Goal: Task Accomplishment & Management: Manage account settings

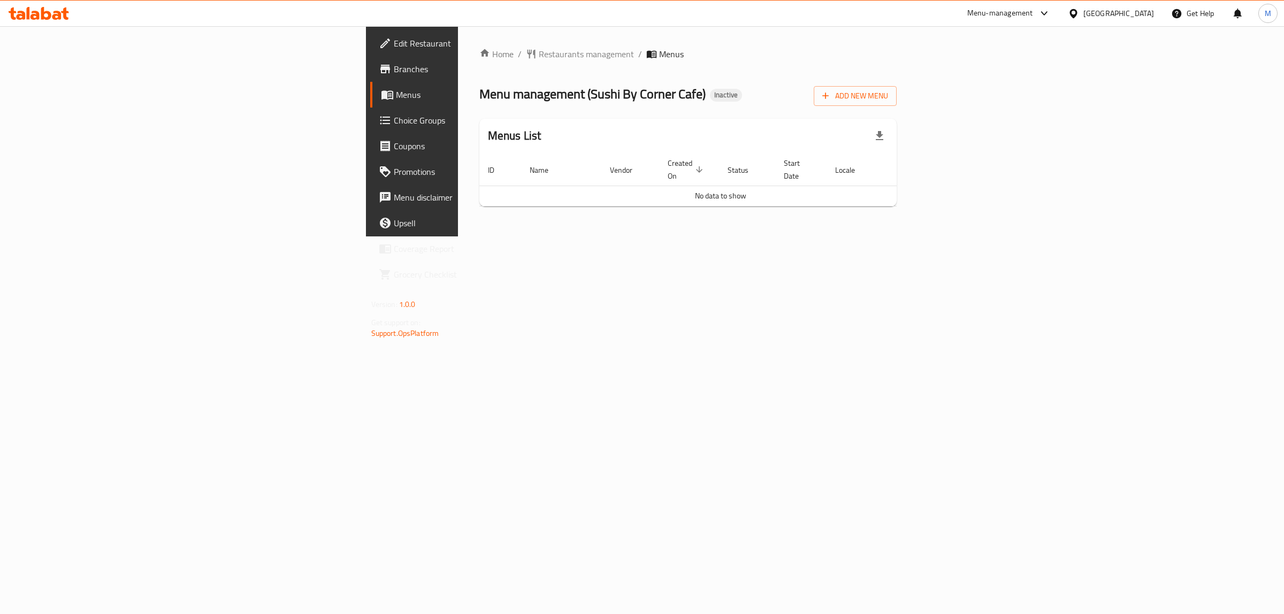
click at [897, 81] on div "Home / Restaurants management / Menus Menu management ( Sushi By Corner Cafe ) …" at bounding box center [688, 131] width 418 height 167
click at [888, 90] on span "Add New Menu" at bounding box center [855, 95] width 66 height 13
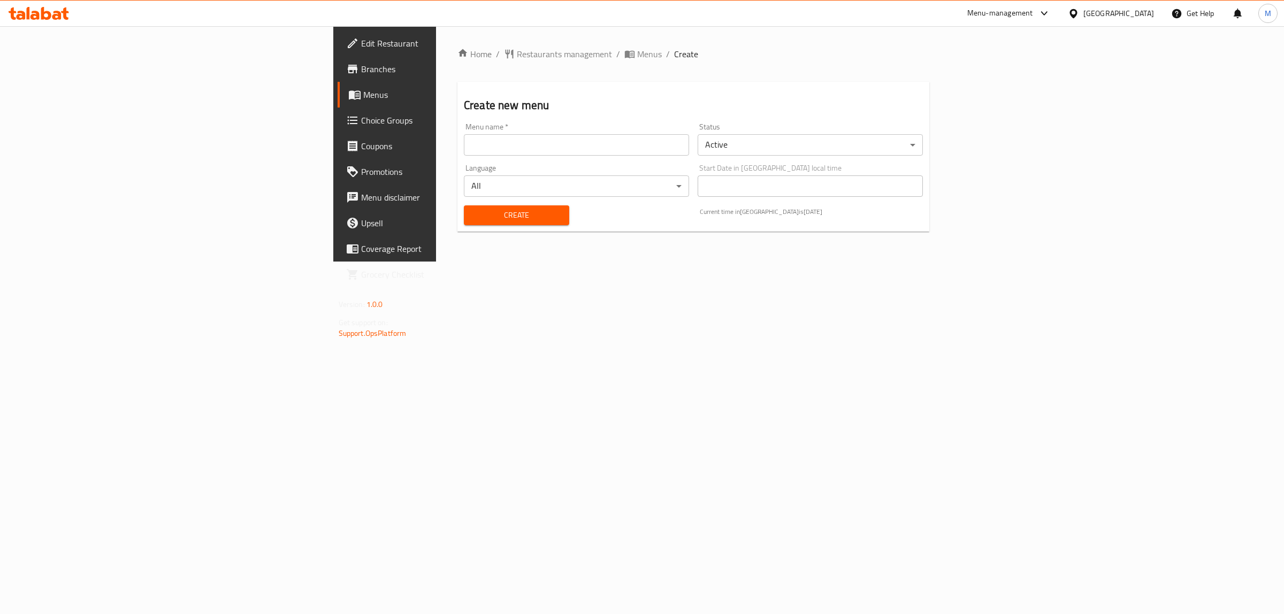
click at [464, 138] on input "text" at bounding box center [576, 144] width 225 height 21
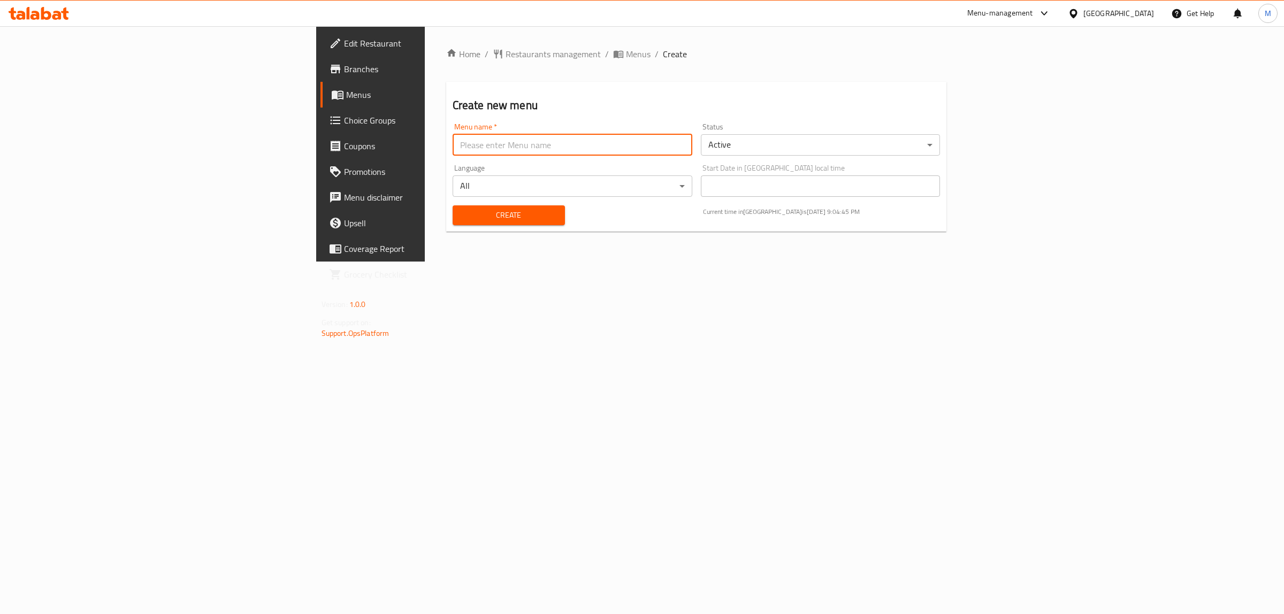
type input "m"
click at [461, 214] on span "Create" at bounding box center [508, 215] width 95 height 13
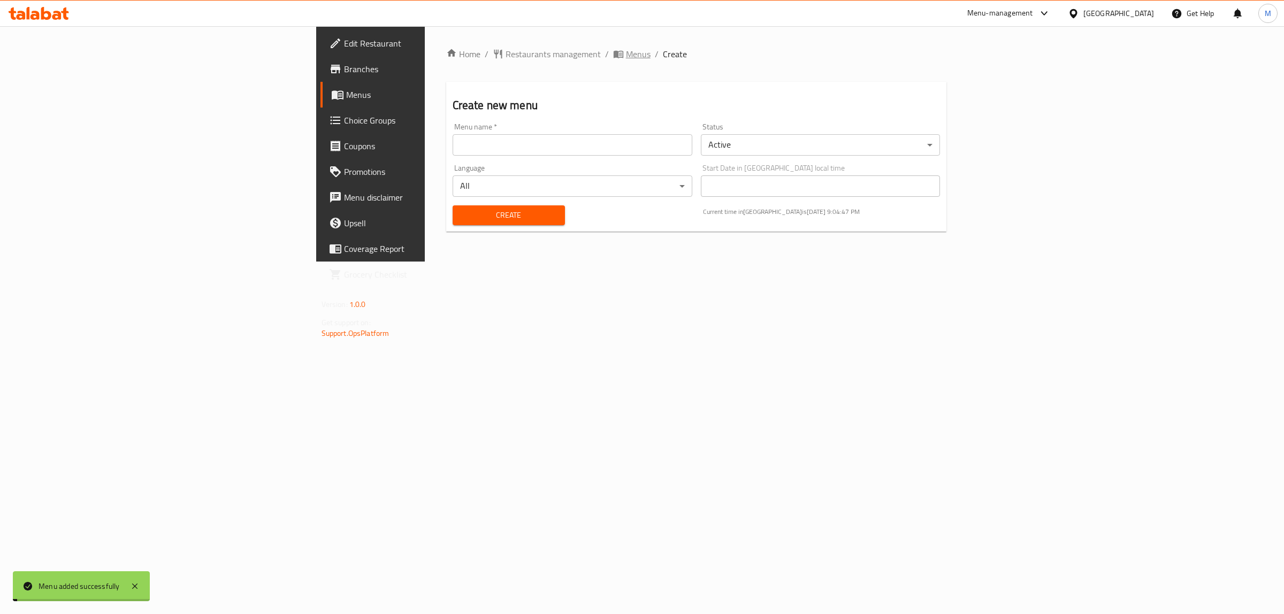
click at [626, 49] on span "Menus" at bounding box center [638, 54] width 25 height 13
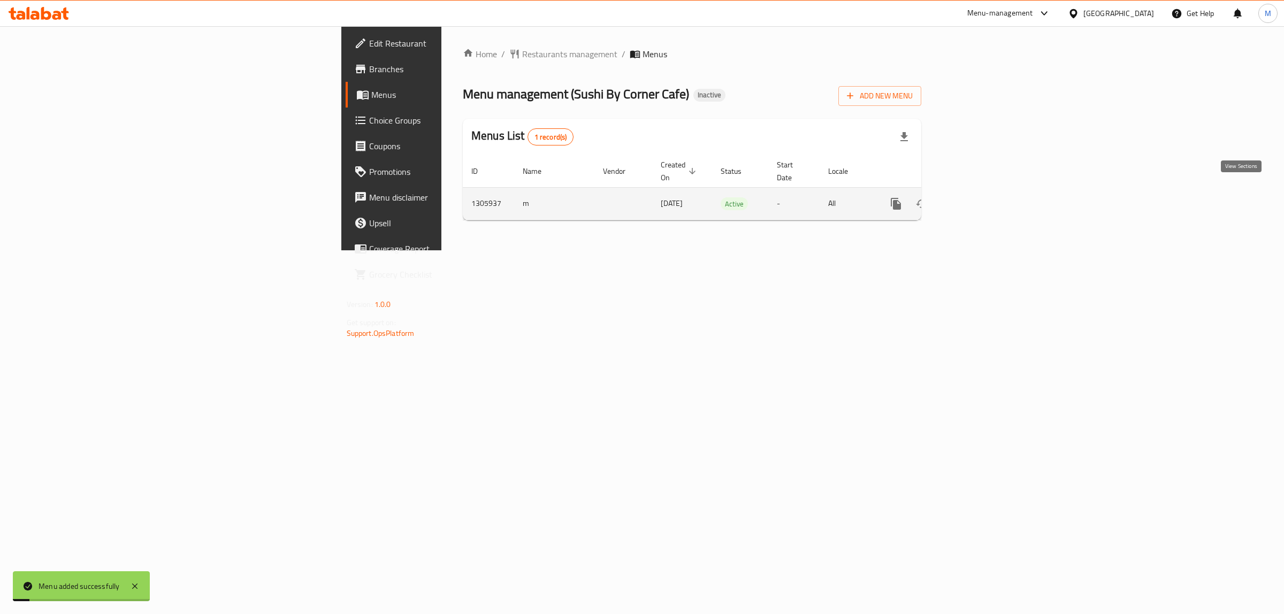
click at [980, 197] on icon "enhanced table" at bounding box center [973, 203] width 13 height 13
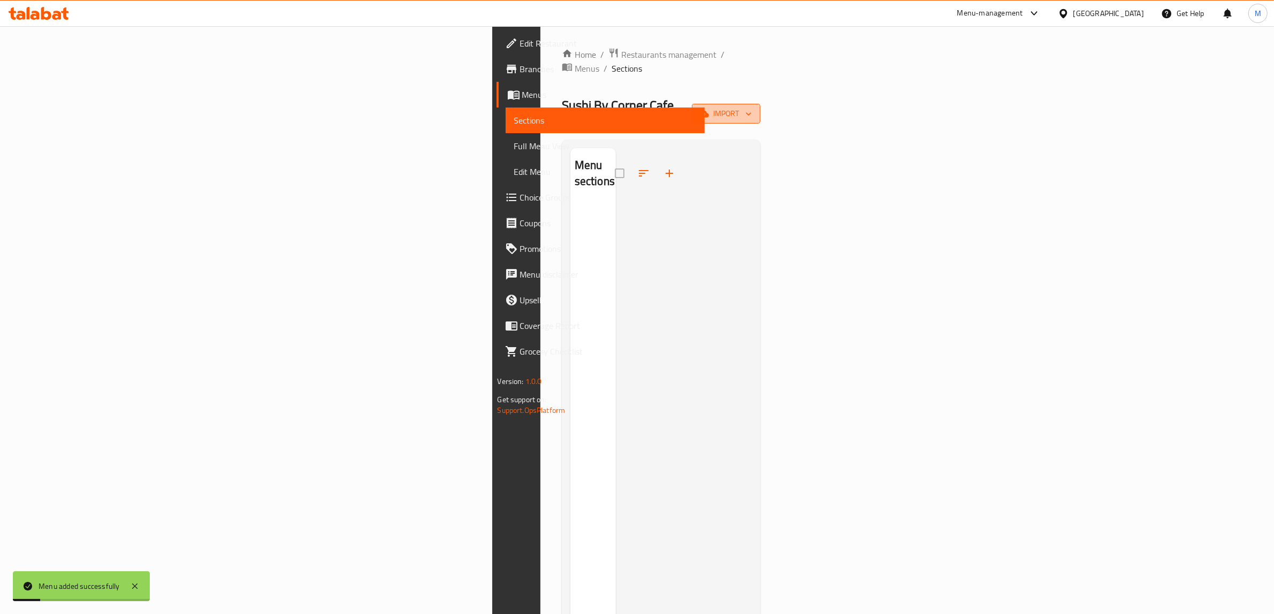
click at [754, 109] on icon "button" at bounding box center [748, 114] width 11 height 11
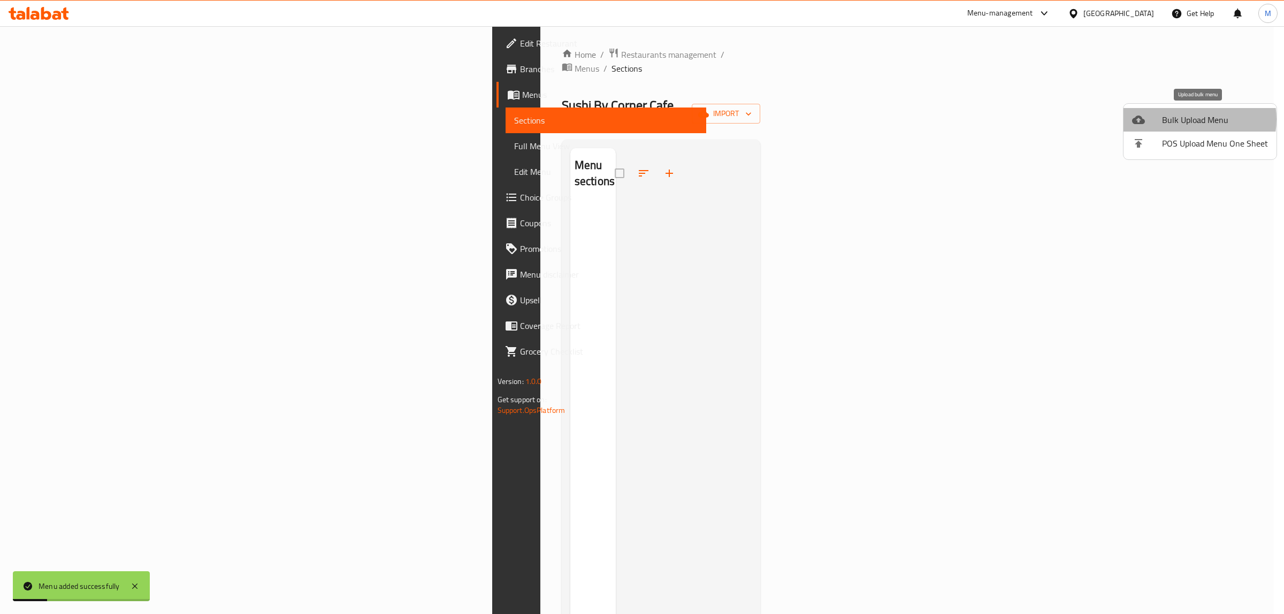
click at [1193, 119] on span "Bulk Upload Menu" at bounding box center [1215, 119] width 106 height 13
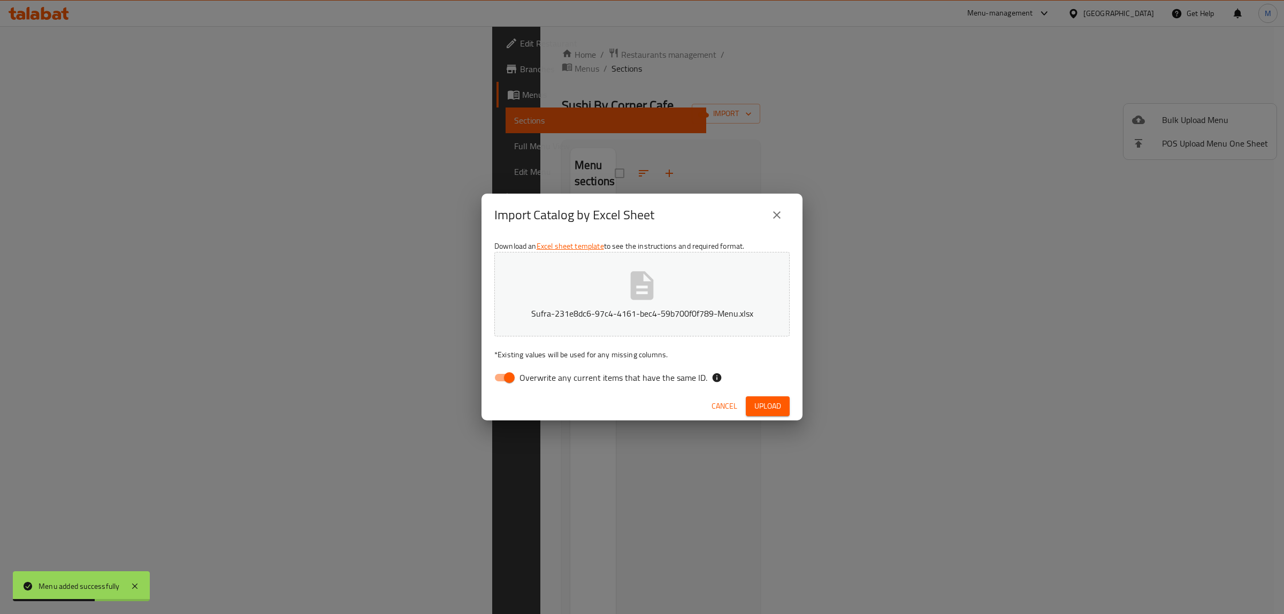
click at [657, 373] on span "Overwrite any current items that have the same ID." at bounding box center [614, 377] width 188 height 13
click at [540, 373] on input "Overwrite any current items that have the same ID." at bounding box center [509, 378] width 61 height 20
checkbox input "false"
click at [773, 401] on span "Upload" at bounding box center [767, 406] width 27 height 13
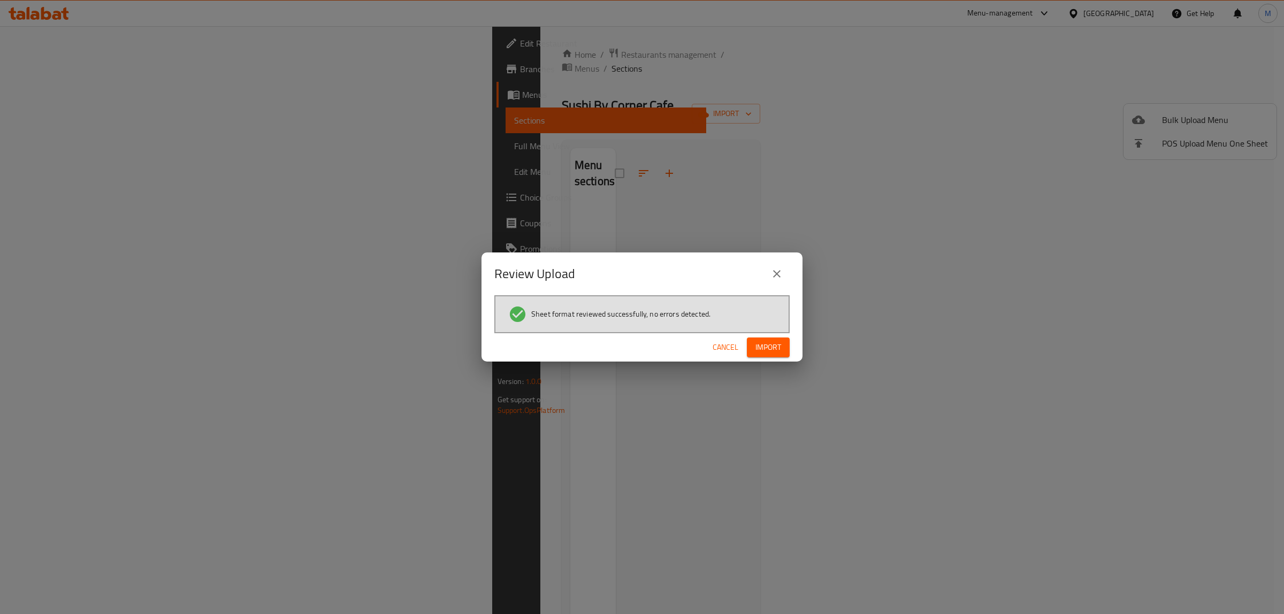
click at [760, 355] on button "Import" at bounding box center [768, 348] width 43 height 20
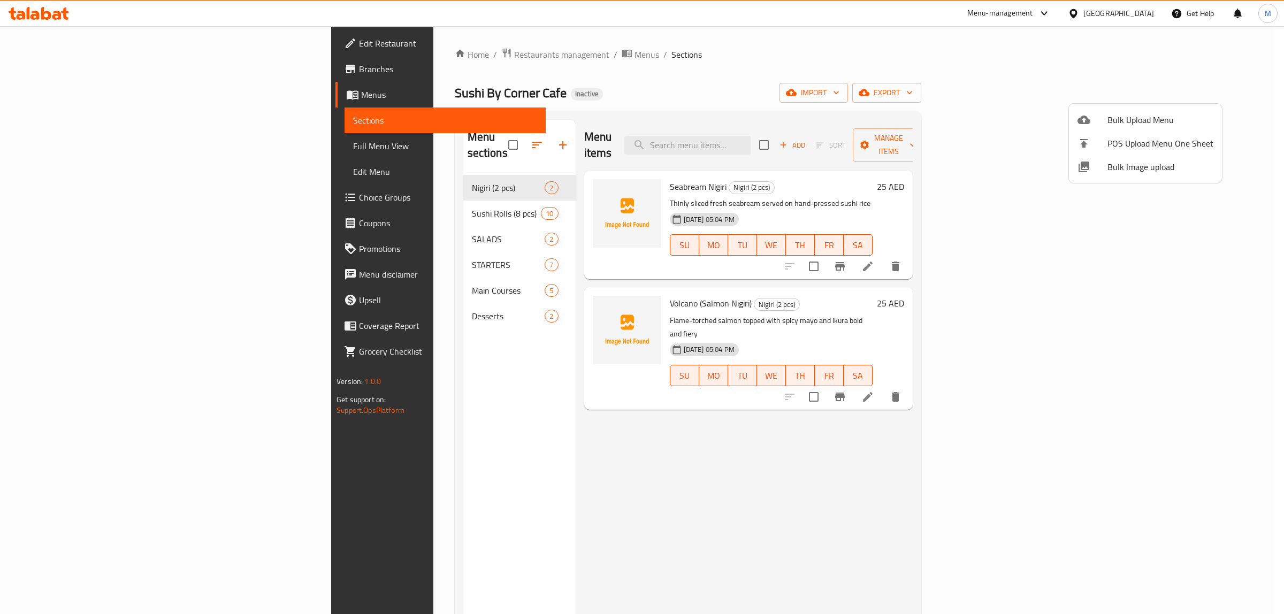
click at [65, 143] on div at bounding box center [642, 307] width 1284 height 614
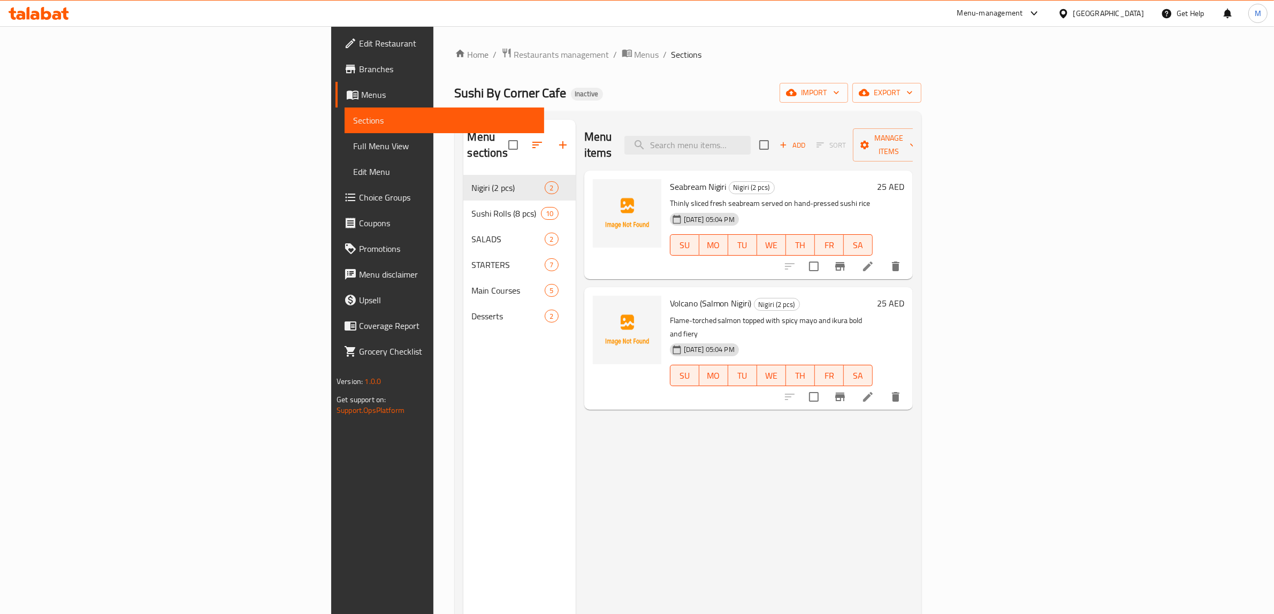
click at [353, 143] on span "Full Menu View" at bounding box center [444, 146] width 182 height 13
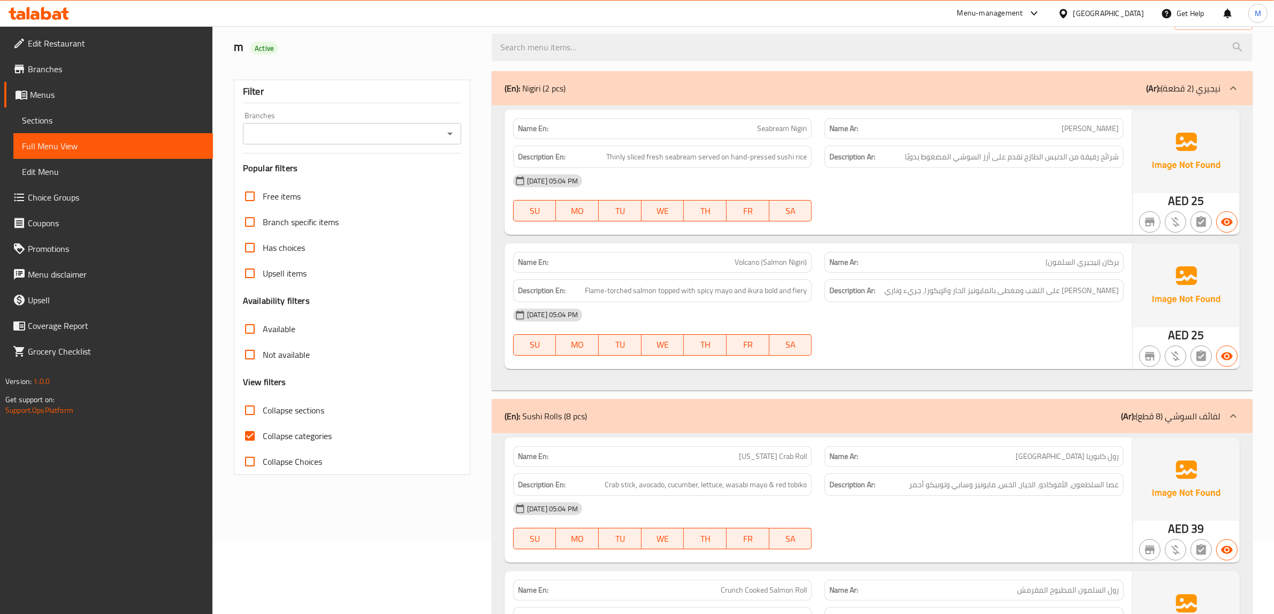
scroll to position [201, 0]
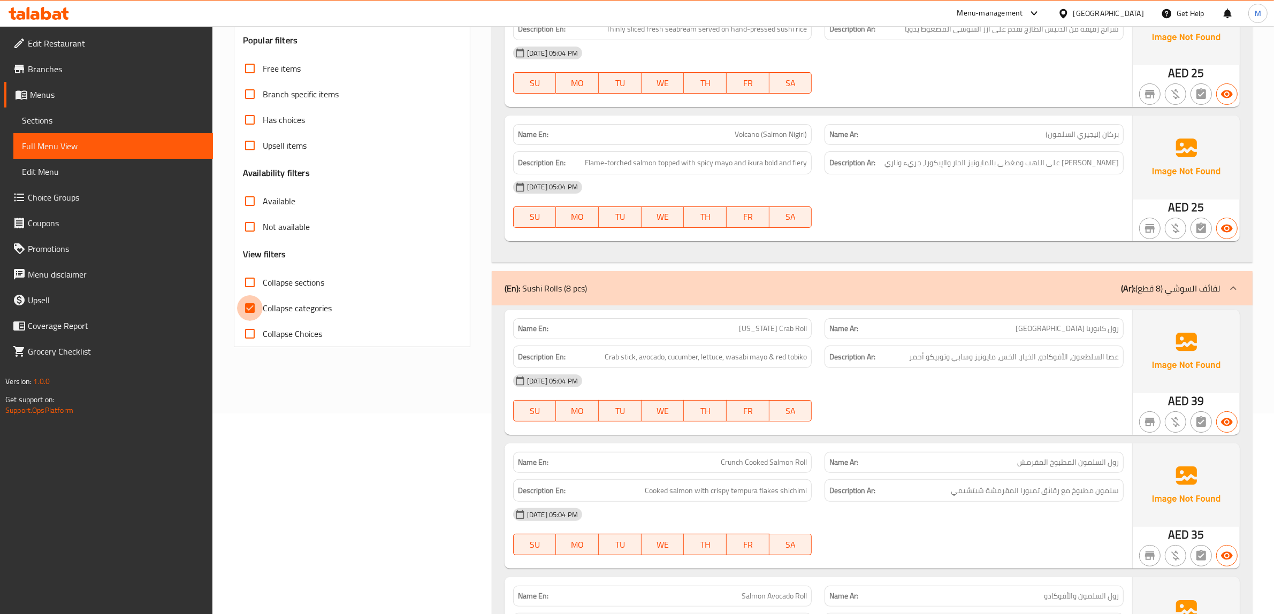
click at [257, 302] on input "Collapse categories" at bounding box center [250, 308] width 26 height 26
checkbox input "false"
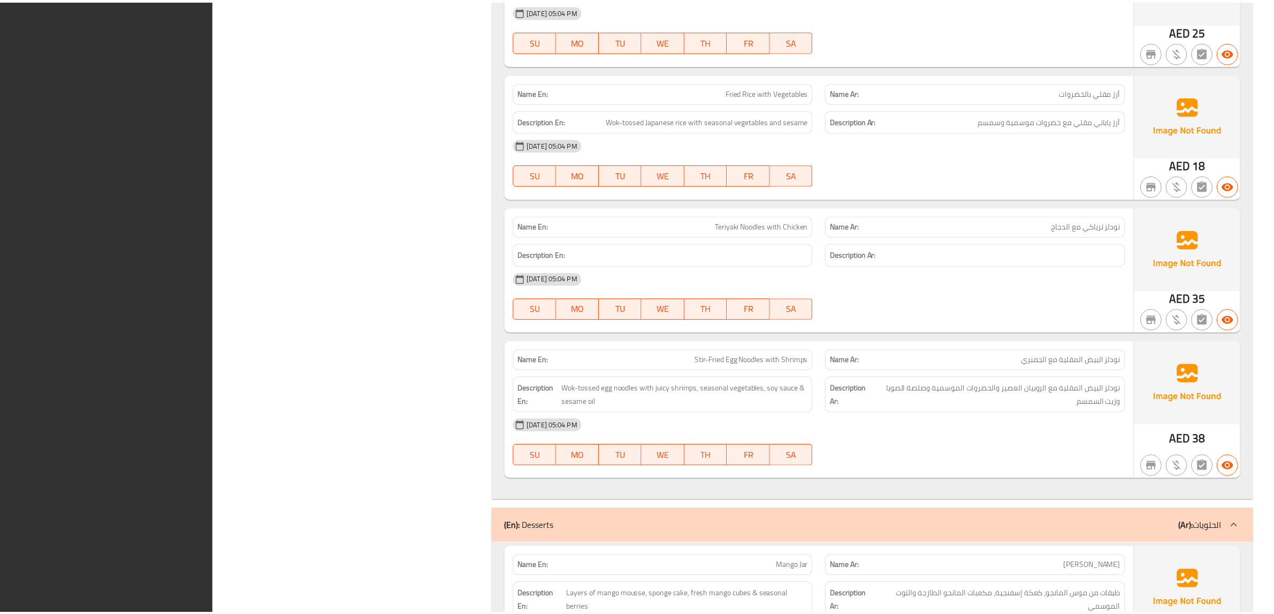
scroll to position [3797, 0]
